Goal: Transaction & Acquisition: Purchase product/service

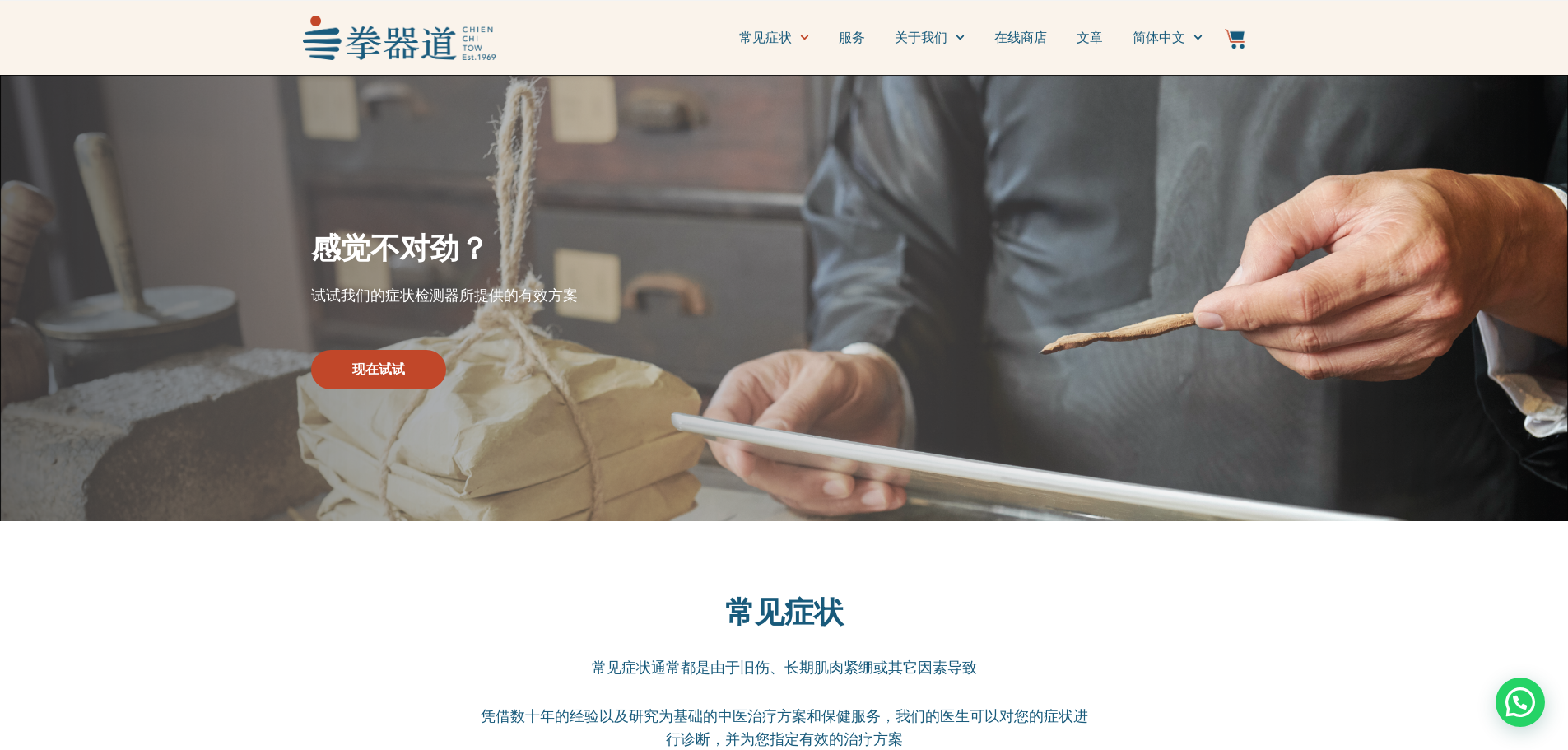
click at [316, 66] on div at bounding box center [398, 38] width 192 height 58
click at [355, 46] on img at bounding box center [398, 36] width 192 height 43
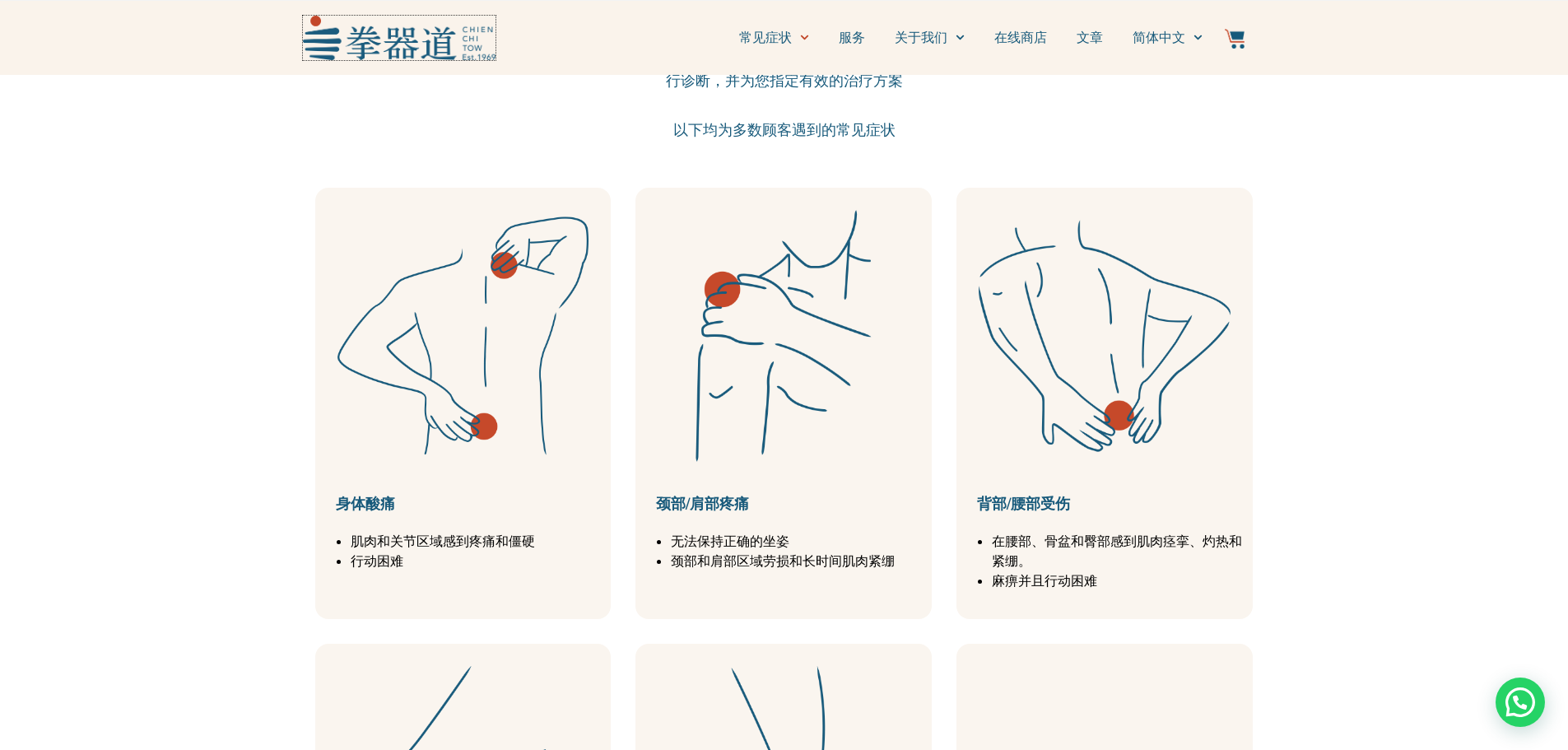
scroll to position [741, 0]
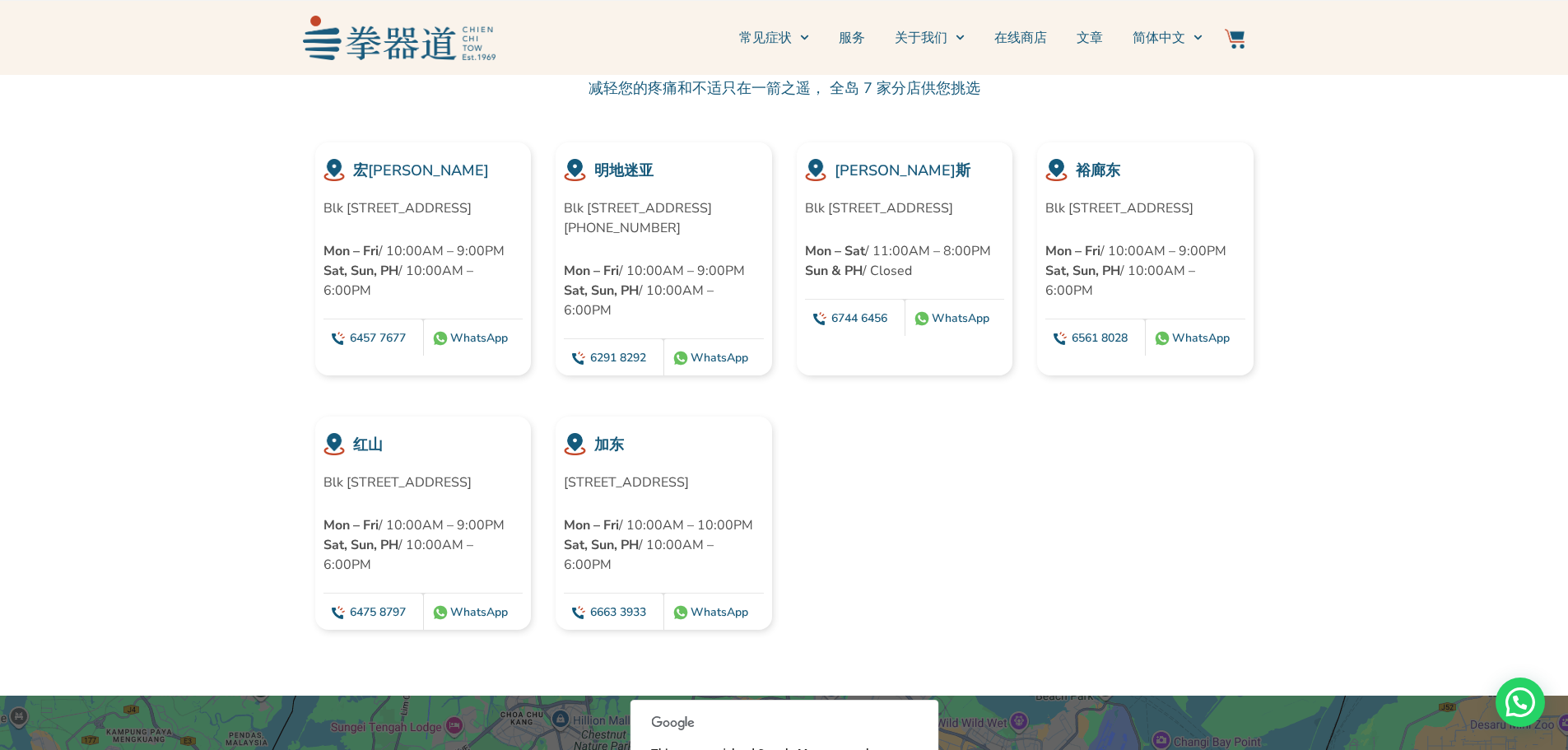
scroll to position [4281, 0]
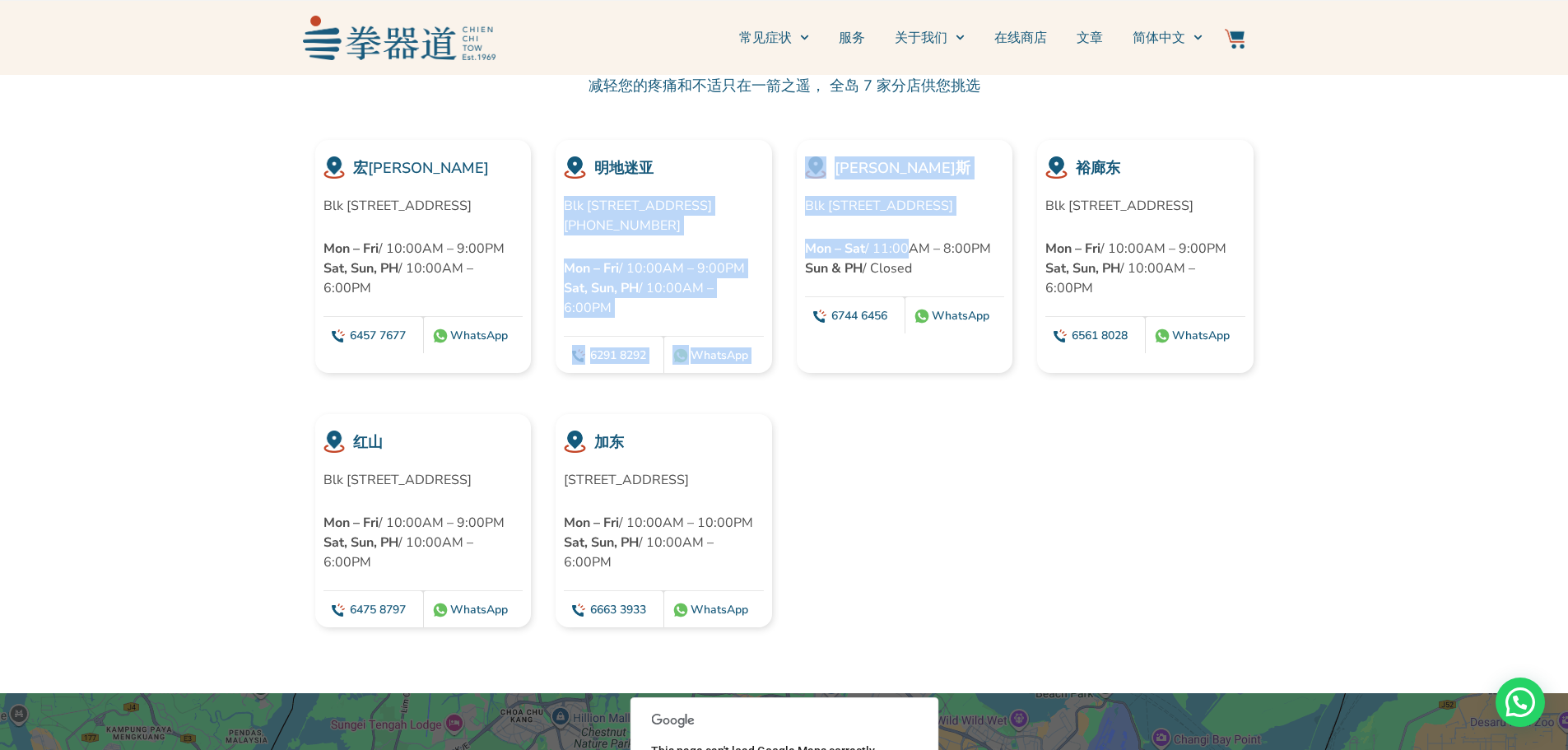
drag, startPoint x: 782, startPoint y: 127, endPoint x: 850, endPoint y: 182, distance: 87.5
click at [900, 229] on div "宏[PERSON_NAME] Blk [STREET_ADDRESS] Mon – Fri / 10:00AM – 9:00PM Sat, Sun, PH /…" at bounding box center [784, 256] width 963 height 233
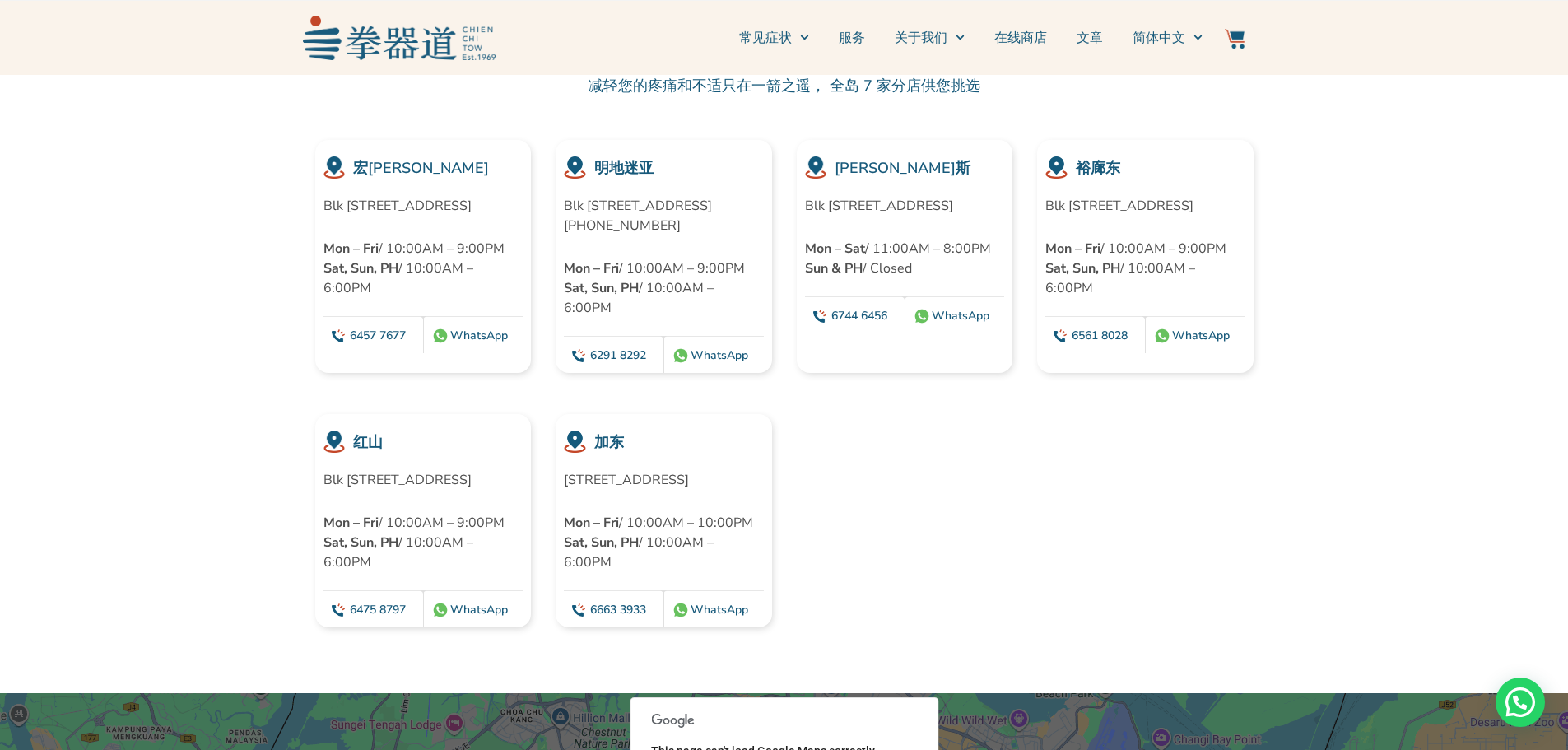
click at [756, 98] on div "减轻您的疼痛和不适只在一箭之遥， 全岛 7 家分店供您挑选" at bounding box center [784, 98] width 618 height 49
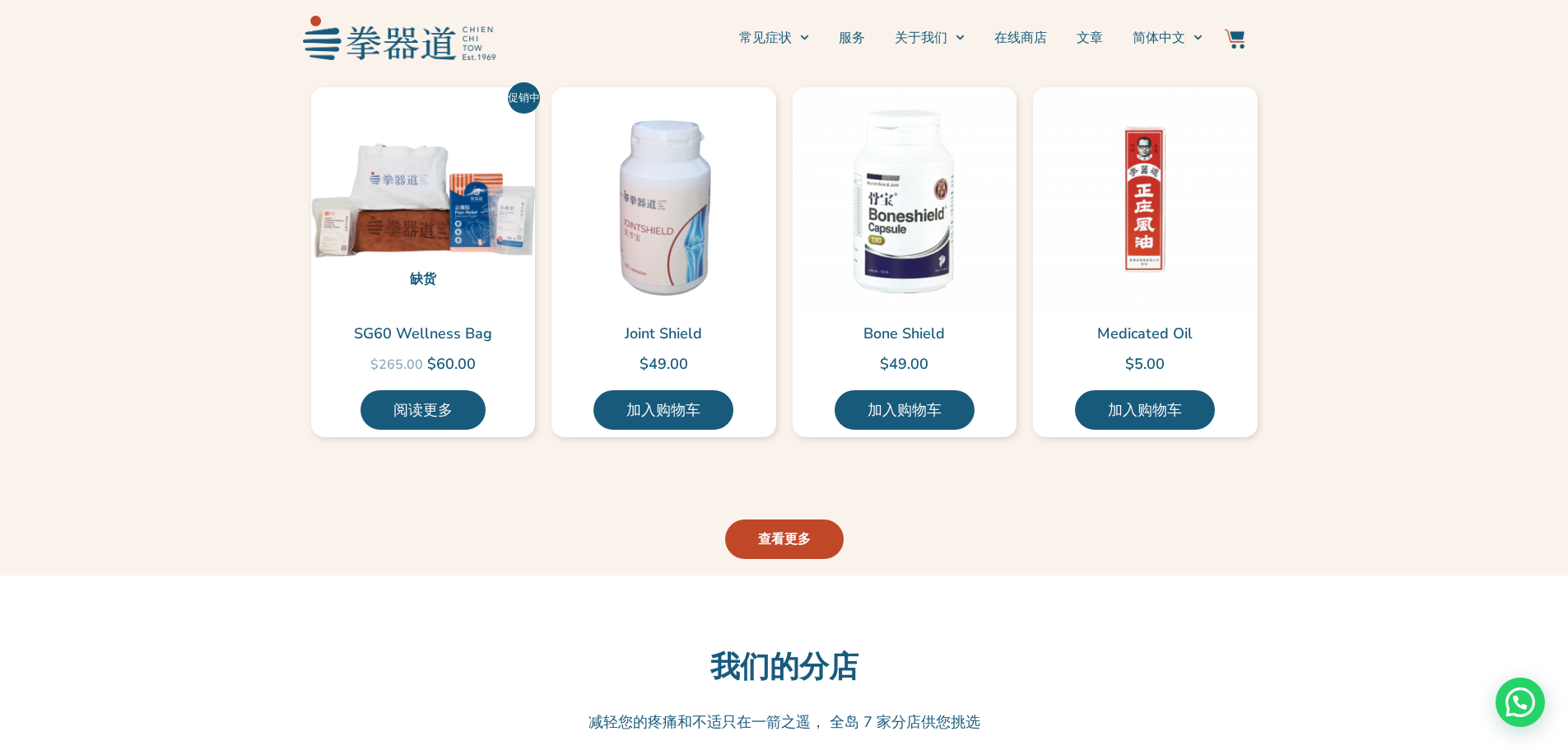
scroll to position [3562, 0]
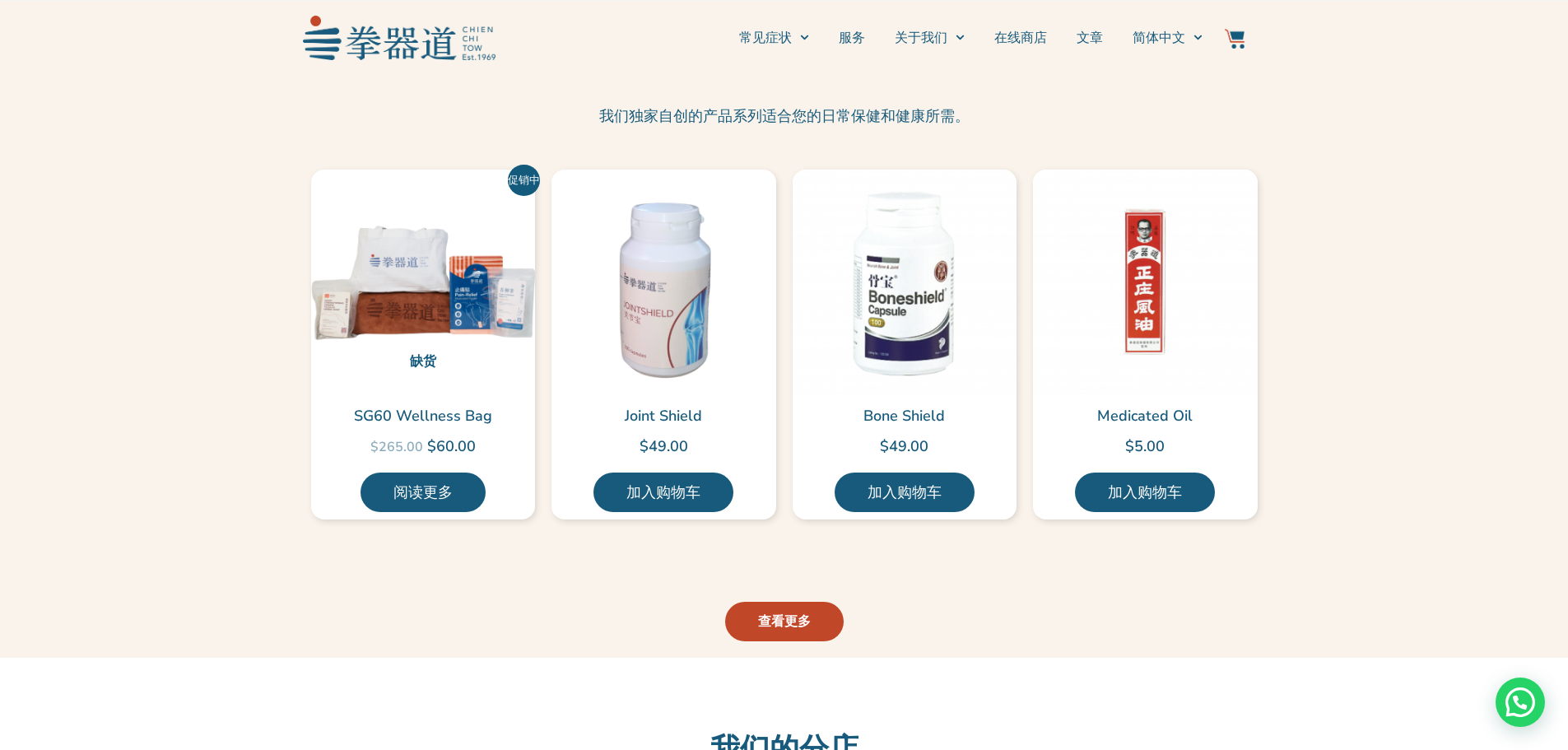
click at [787, 612] on span "查看更多" at bounding box center [784, 621] width 53 height 19
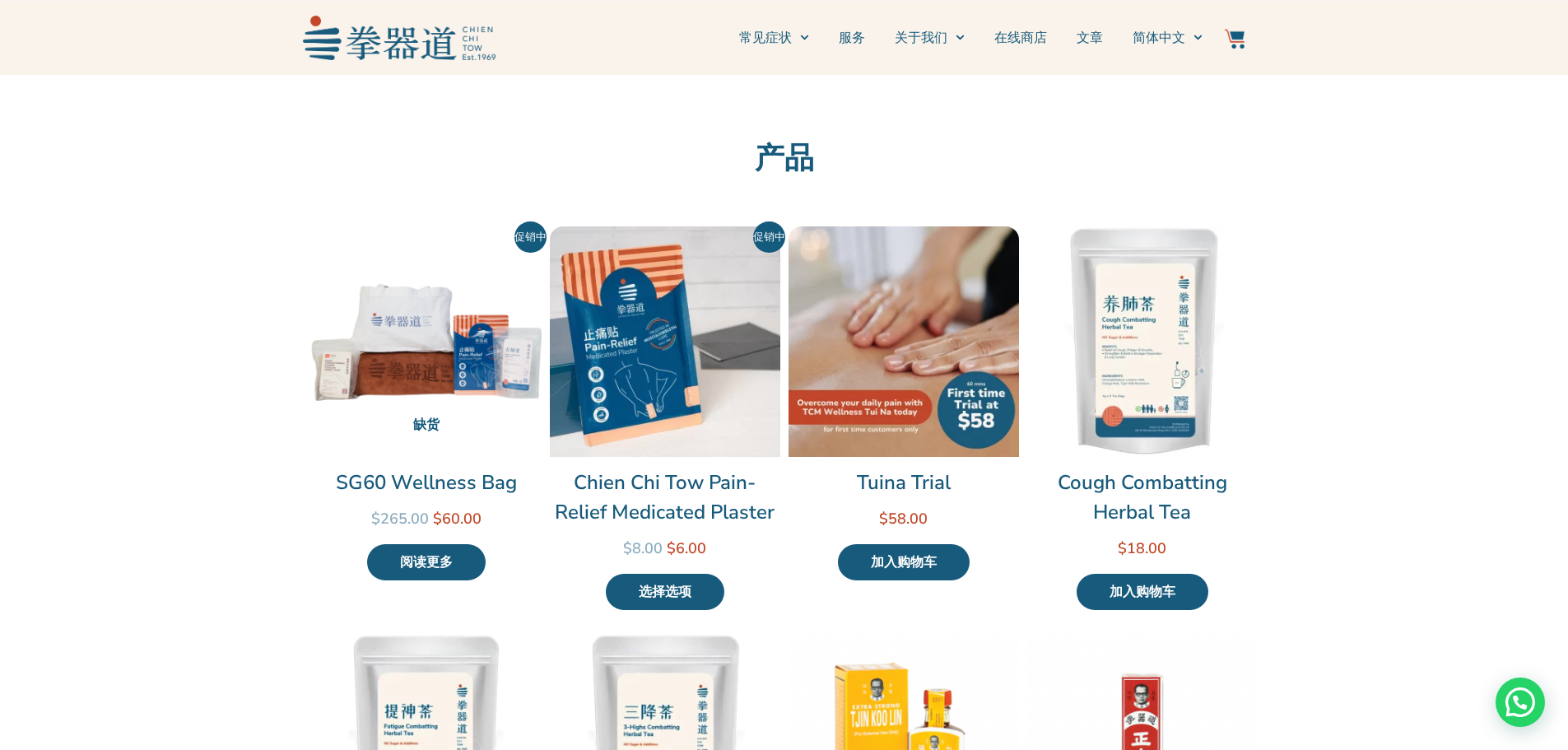
drag, startPoint x: 890, startPoint y: 515, endPoint x: 949, endPoint y: 517, distance: 59.0
click at [949, 517] on span "$ 58.00" at bounding box center [904, 518] width 230 height 23
click at [926, 527] on bdi "$ 58.00" at bounding box center [902, 518] width 48 height 19
